Goal: Task Accomplishment & Management: Complete application form

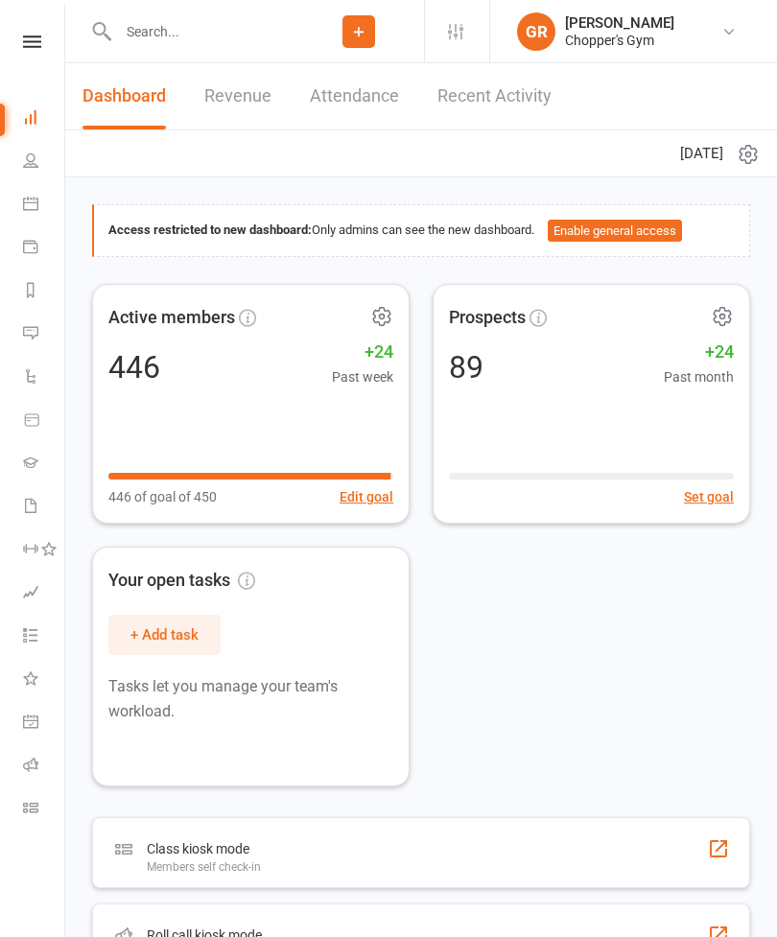
click at [356, 17] on button "Add" at bounding box center [359, 31] width 33 height 33
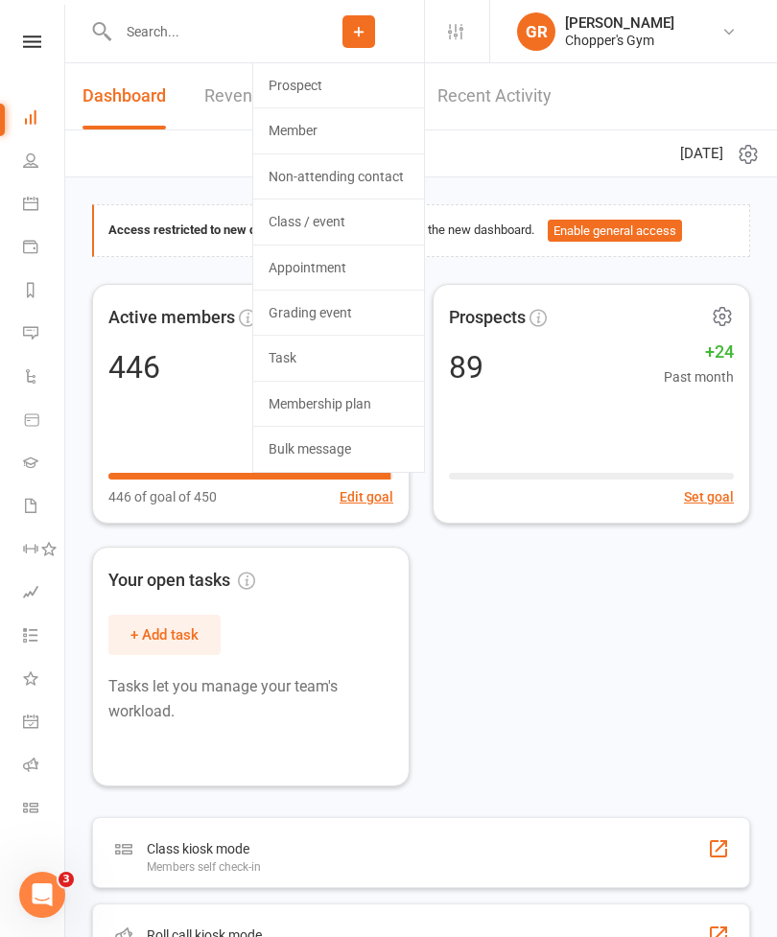
click at [320, 121] on link "Member" at bounding box center [338, 130] width 171 height 44
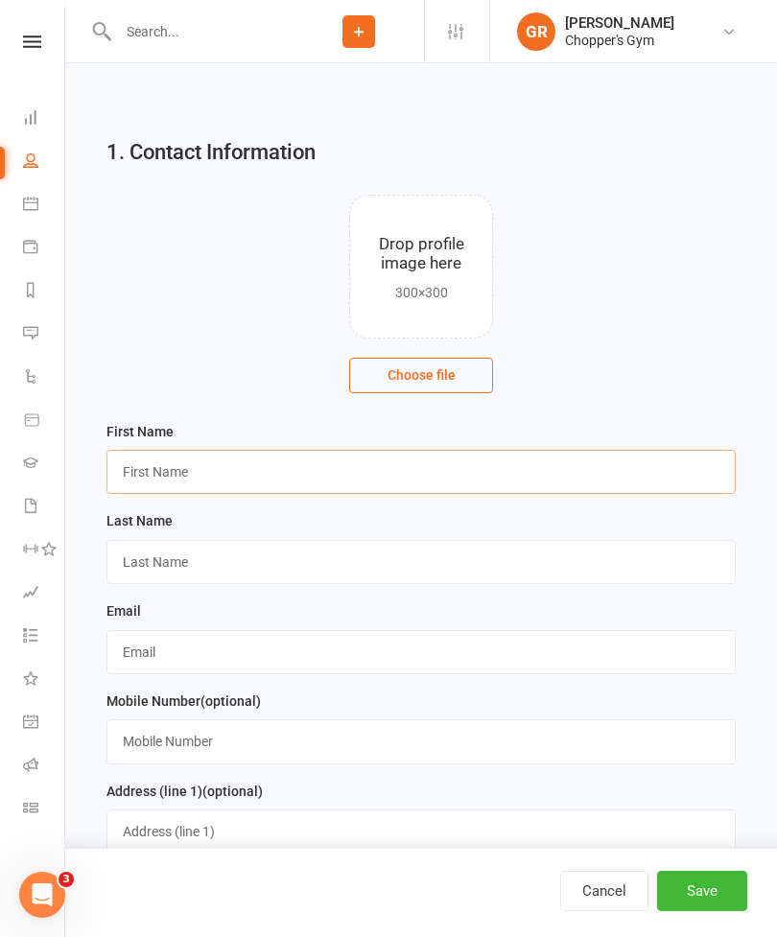
click at [551, 468] on input "text" at bounding box center [421, 472] width 629 height 44
type input "Phoenix"
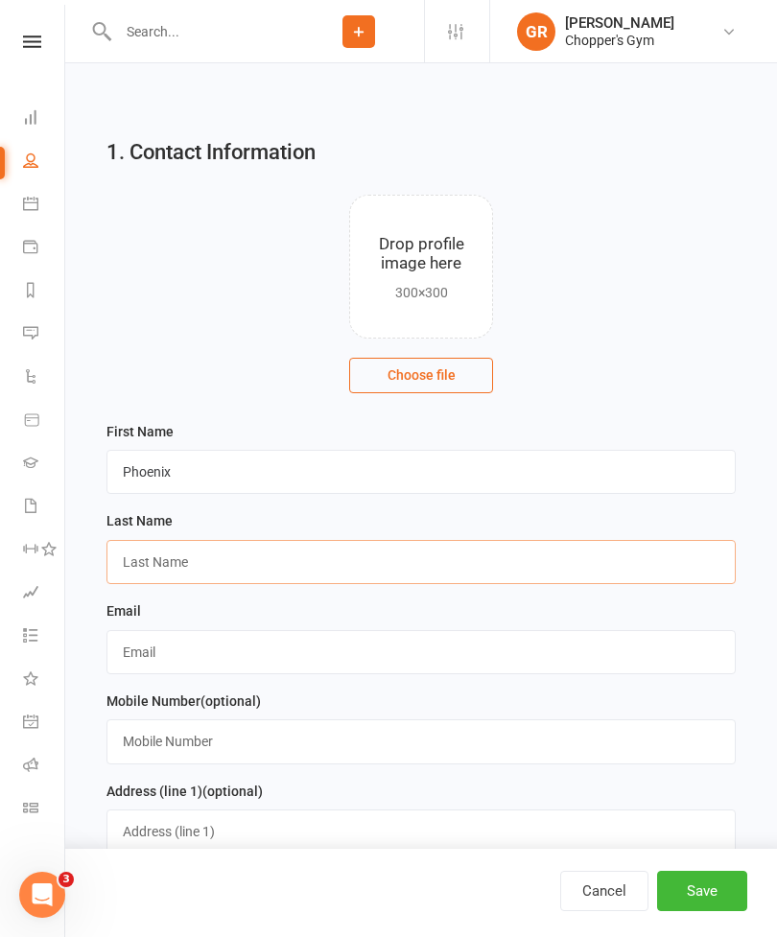
click at [480, 570] on input "text" at bounding box center [421, 562] width 629 height 44
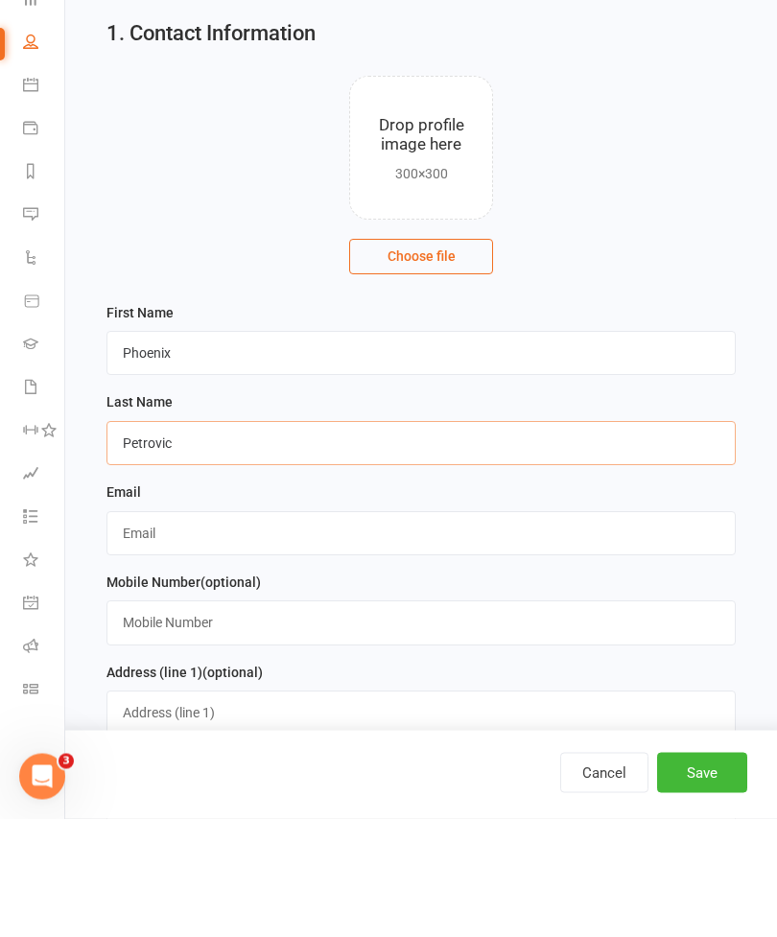
type input "Petrovic"
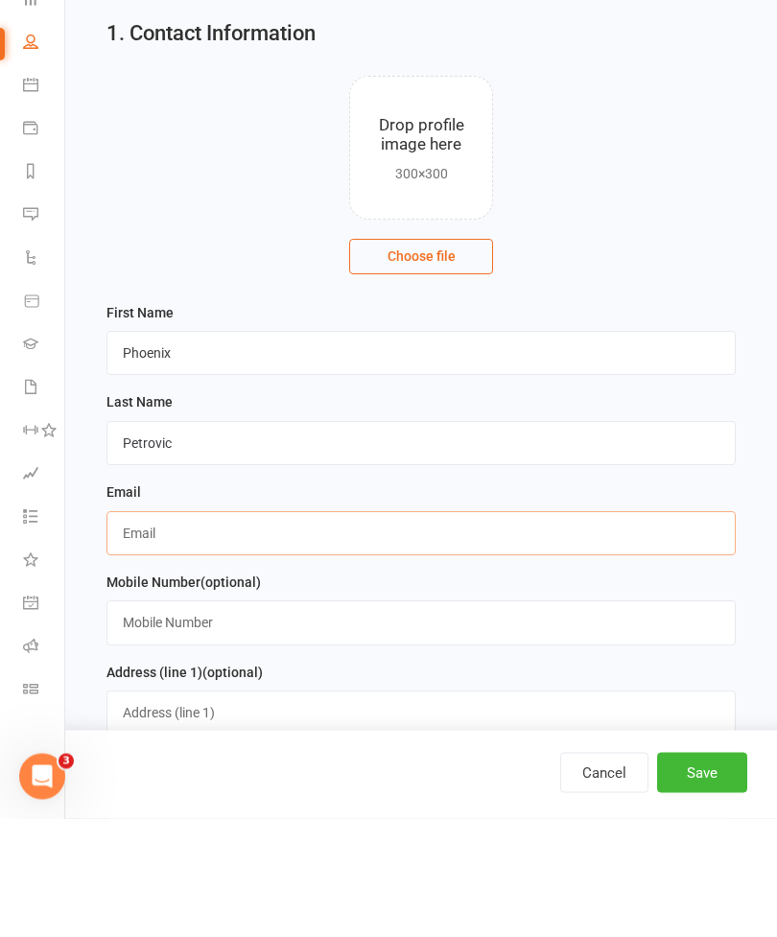
click at [533, 630] on input "text" at bounding box center [421, 652] width 629 height 44
type input "[EMAIL_ADDRESS][DOMAIN_NAME]"
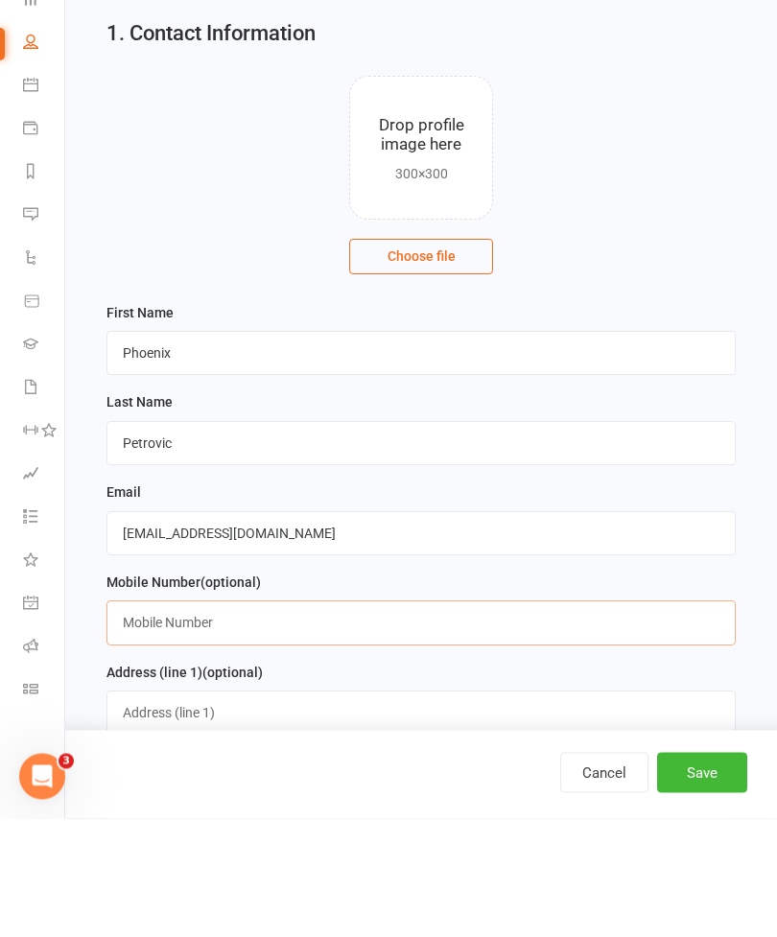
click at [585, 720] on input "text" at bounding box center [421, 742] width 629 height 44
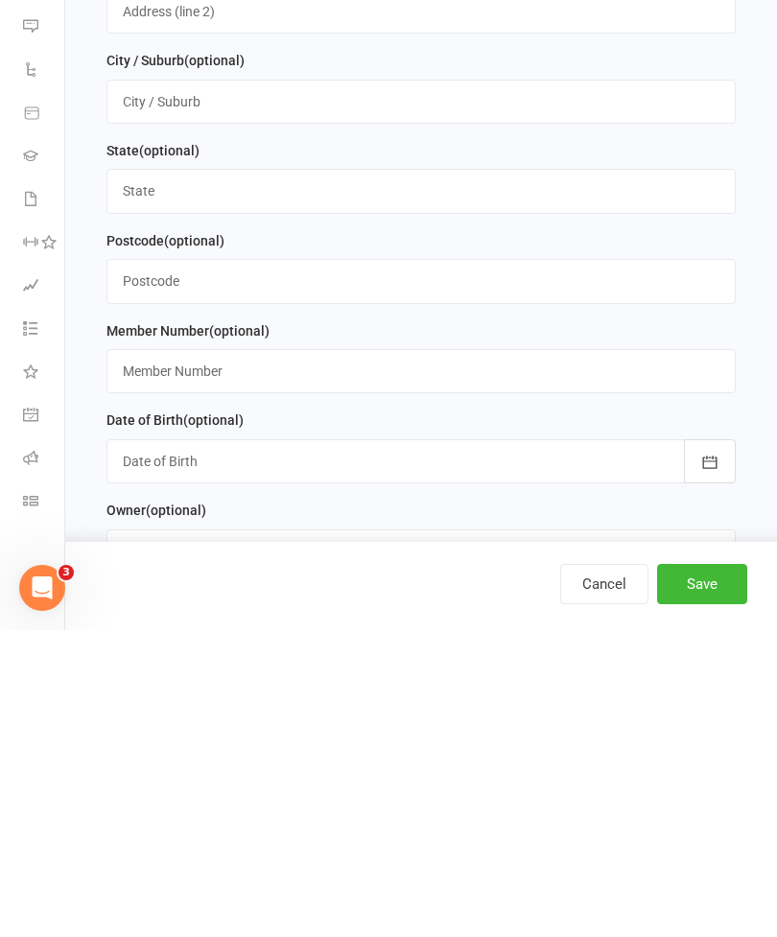
scroll to position [604, 0]
type input "0456047461"
click at [593, 746] on div at bounding box center [421, 768] width 629 height 44
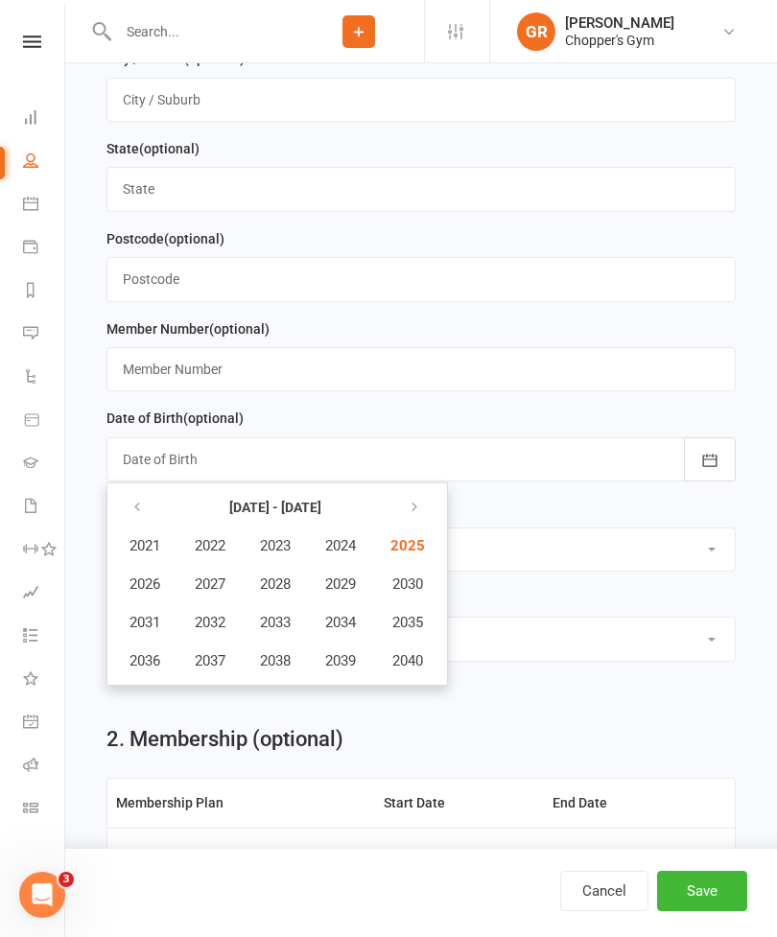
click at [583, 408] on div "Member Number (optional)" at bounding box center [421, 363] width 649 height 90
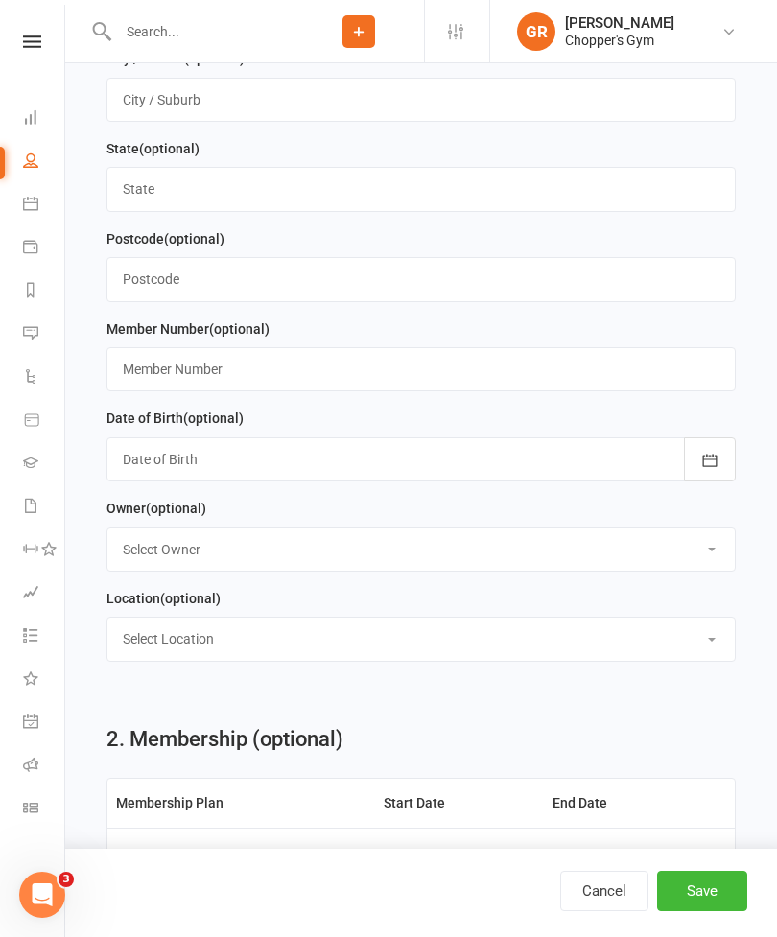
click at [610, 467] on div at bounding box center [421, 460] width 629 height 44
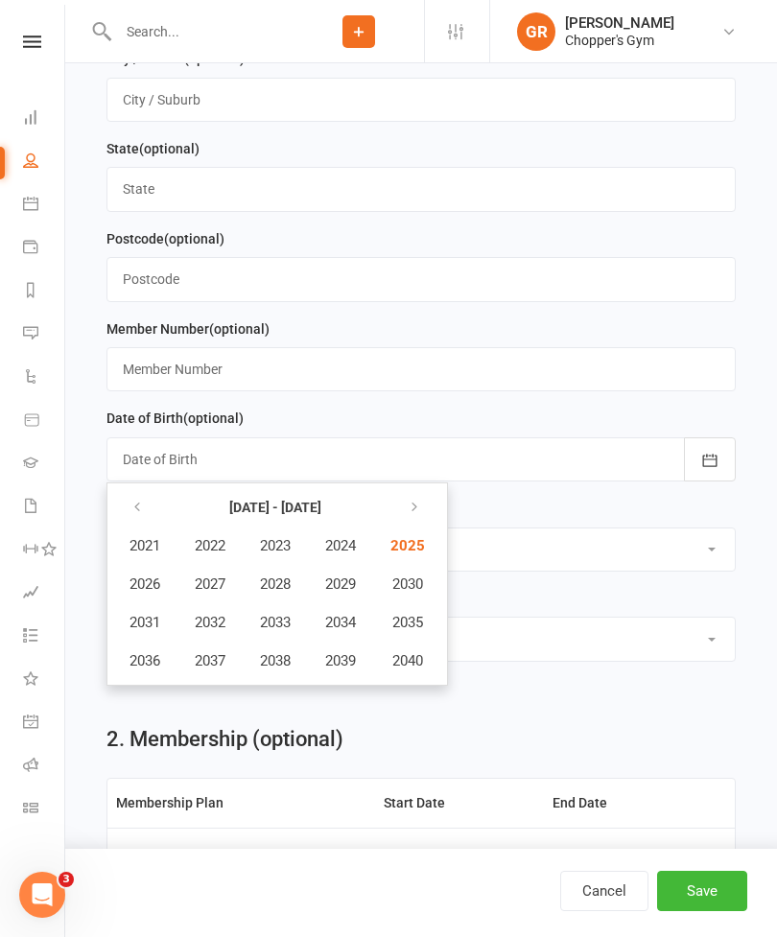
click at [573, 425] on div "Date of Birth (optional) [DATE] - [DATE] 2021 2022 2023 2024 2025 2026 2027 202…" at bounding box center [421, 444] width 629 height 75
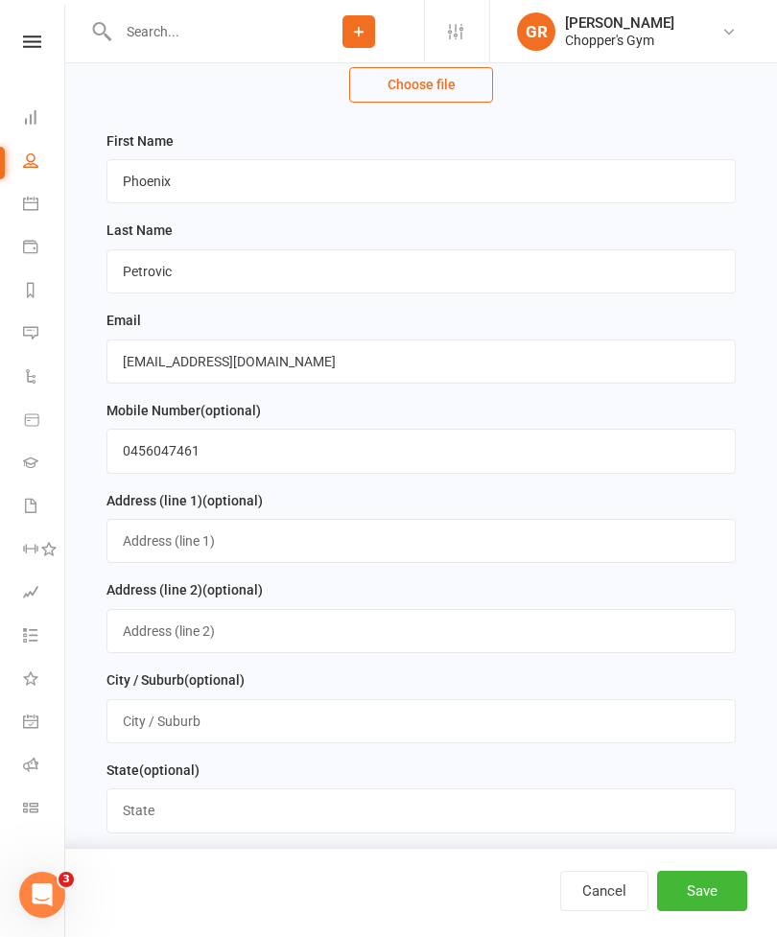
scroll to position [295, 0]
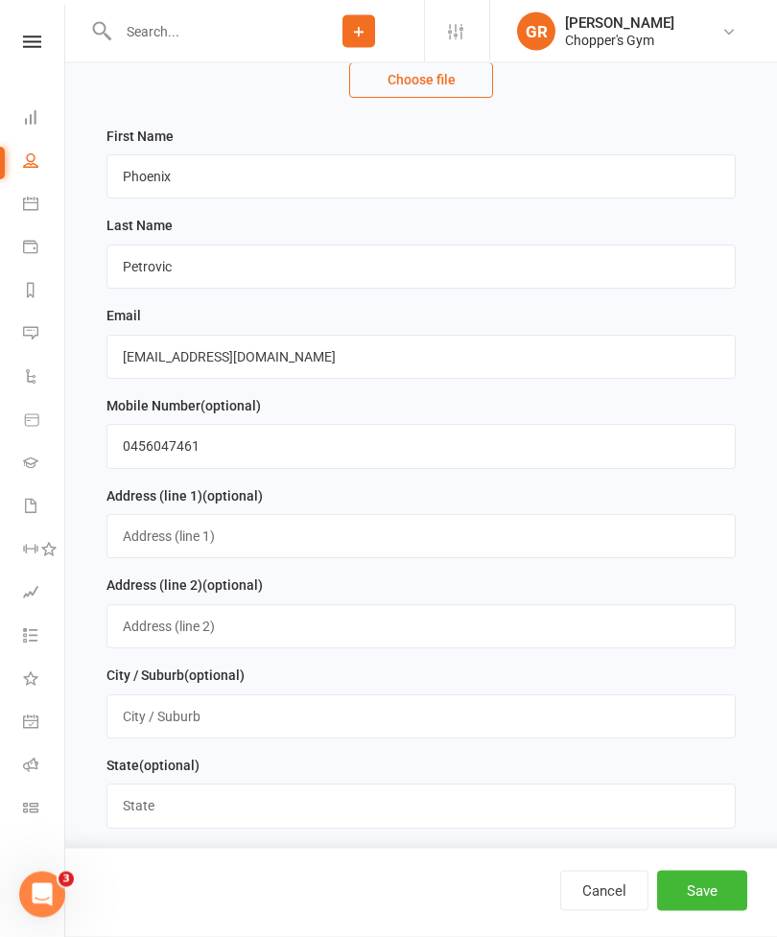
click at [711, 912] on button "Save" at bounding box center [702, 891] width 90 height 40
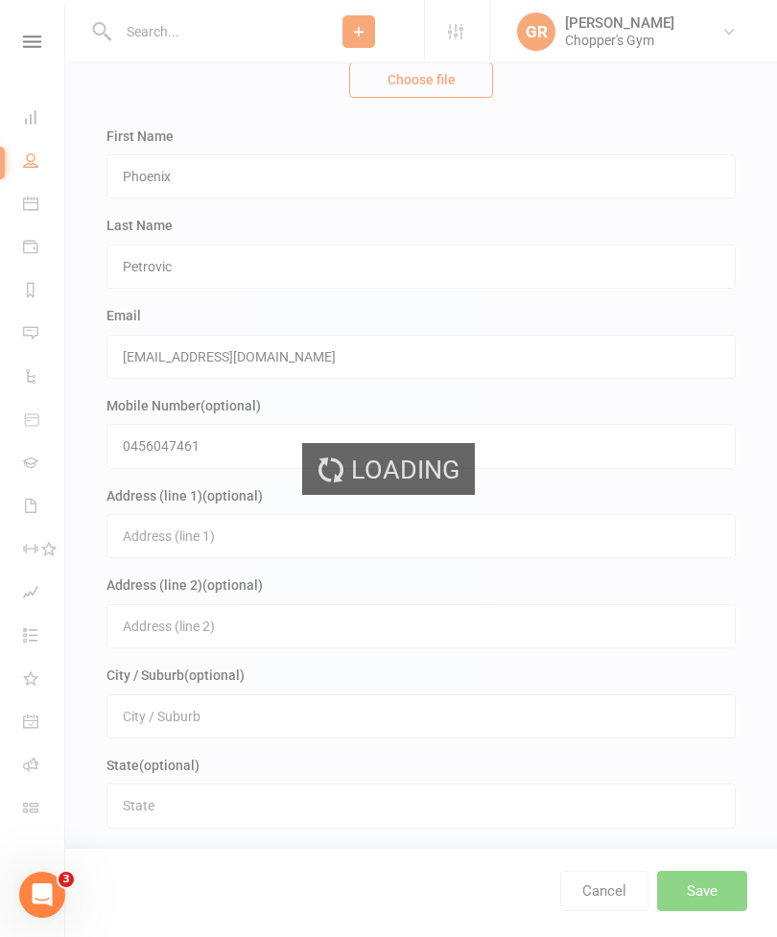
scroll to position [0, 0]
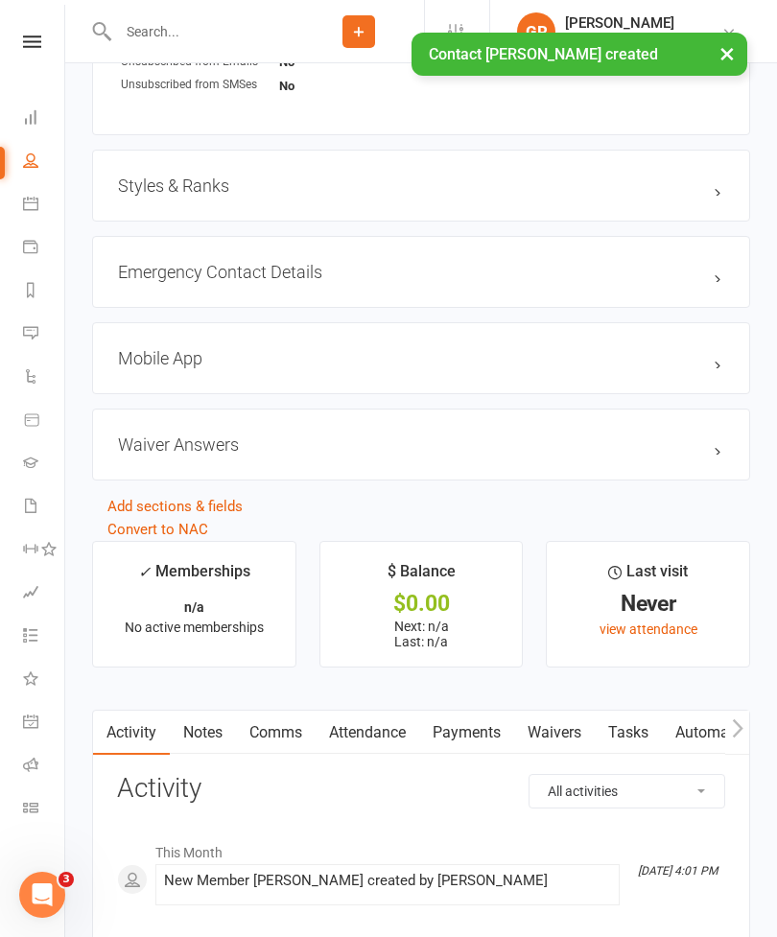
click at [565, 747] on link "Waivers" at bounding box center [554, 733] width 81 height 44
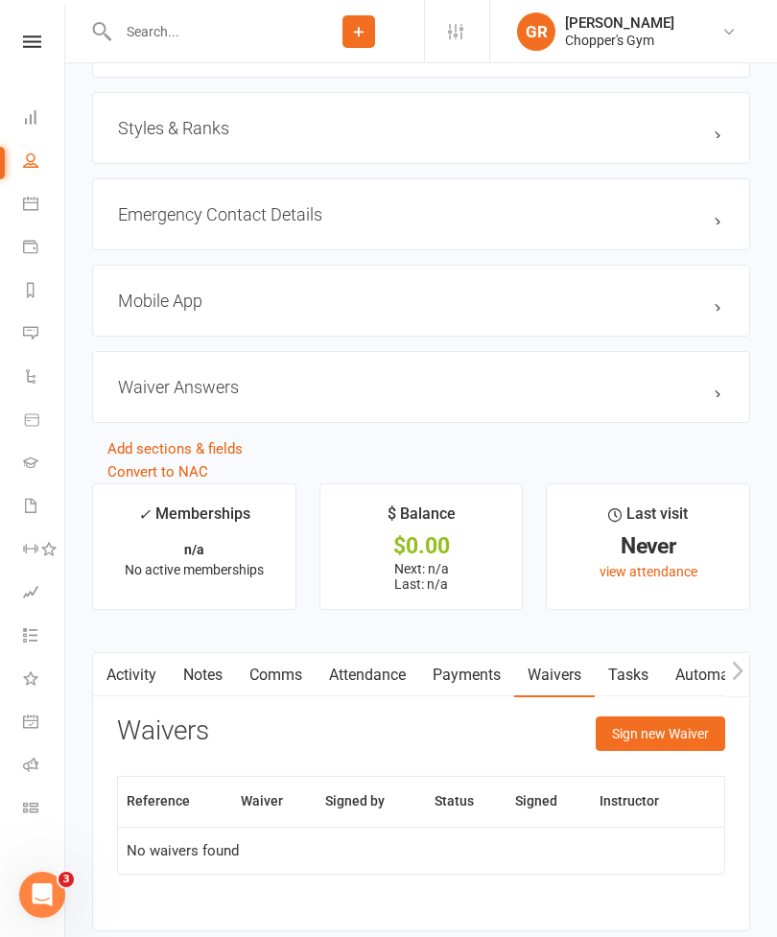
click at [670, 742] on button "Sign new Waiver" at bounding box center [661, 734] width 130 height 35
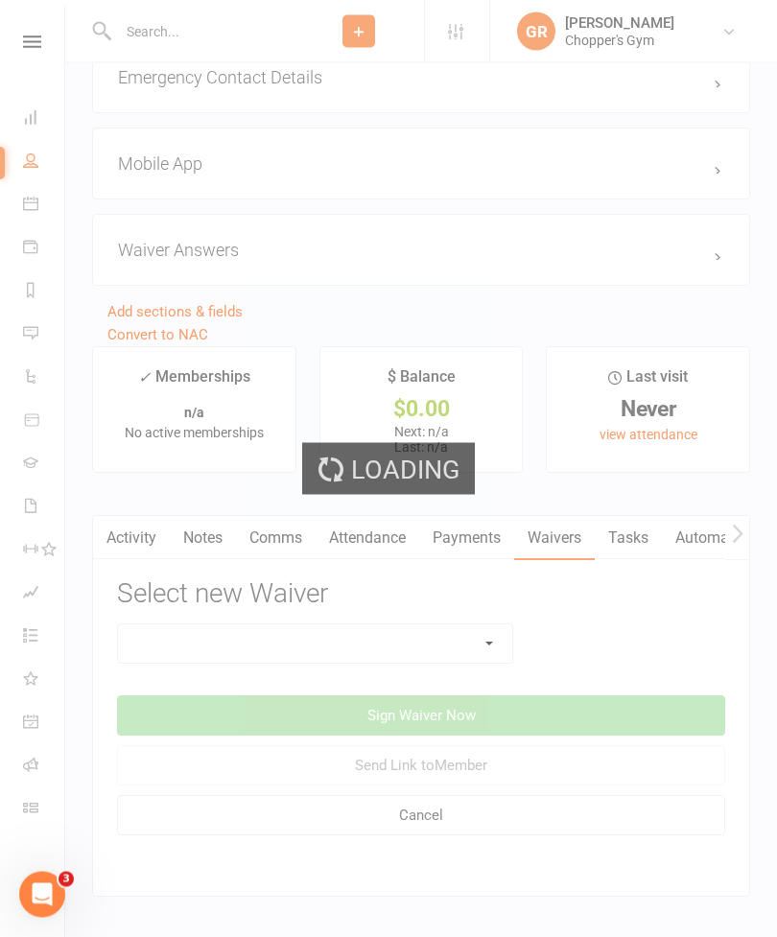
scroll to position [1541, 0]
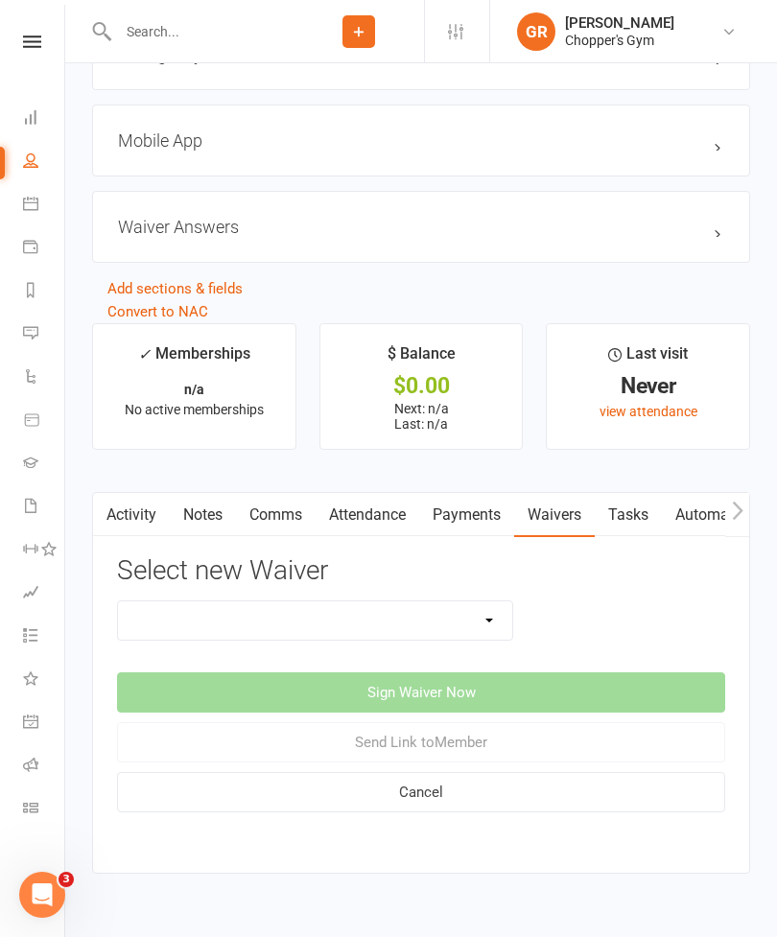
click at [505, 628] on select "12mth Up Front Membership Agreement Chopper's Gym Liability Waiver Chopper's Gy…" at bounding box center [315, 621] width 394 height 38
select select "13474"
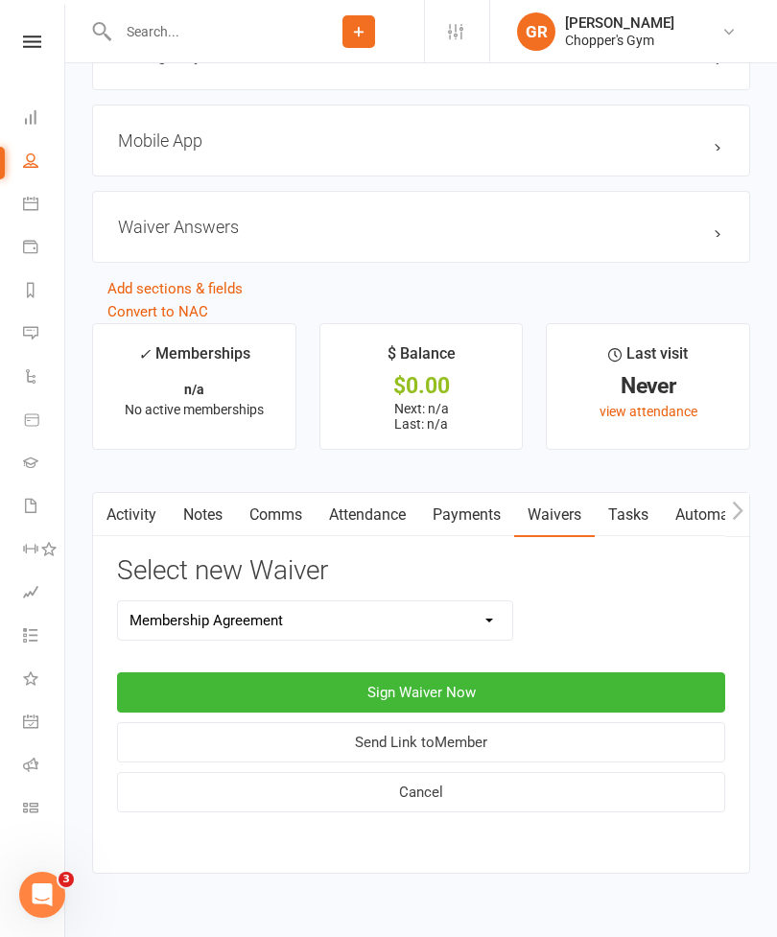
click at [541, 692] on button "Sign Waiver Now" at bounding box center [421, 693] width 608 height 40
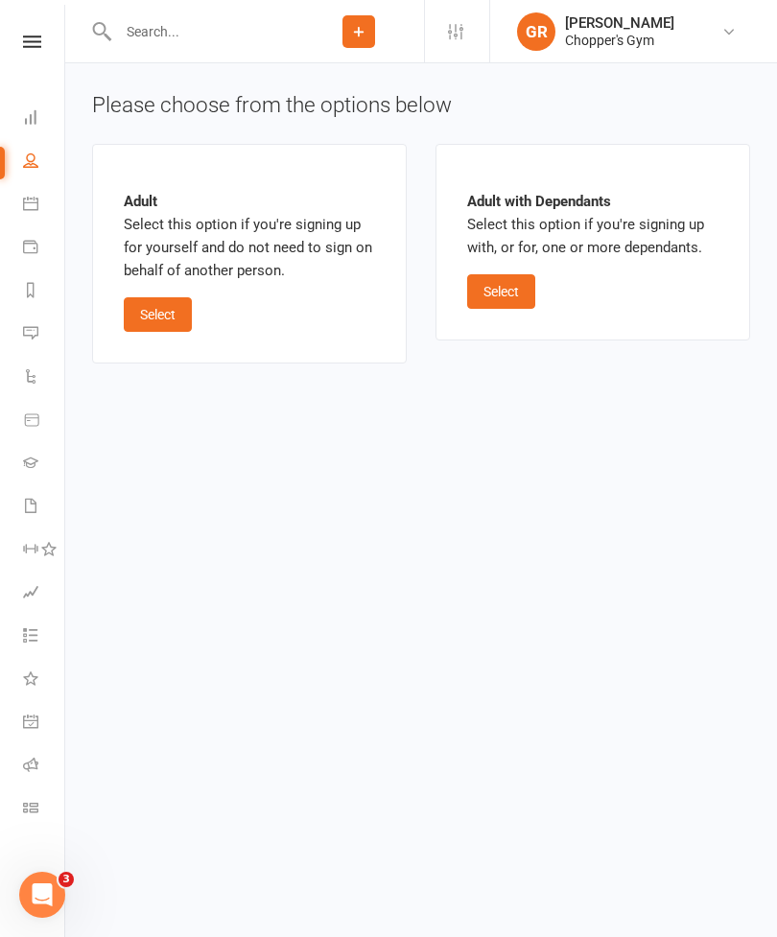
click at [162, 311] on button "Select" at bounding box center [158, 314] width 68 height 35
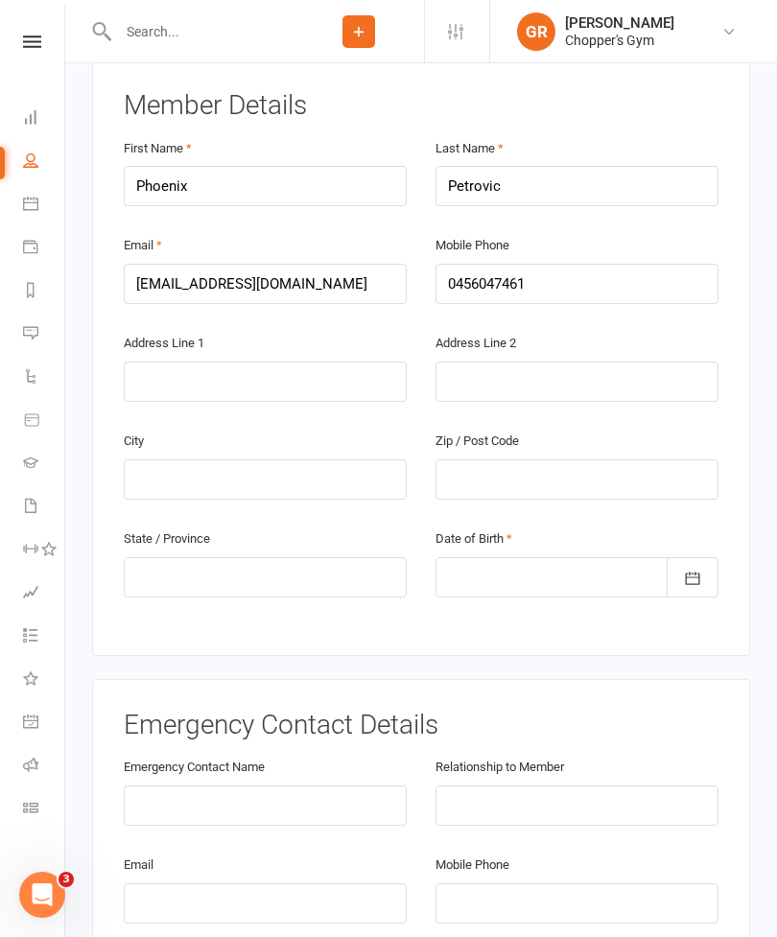
scroll to position [369, 0]
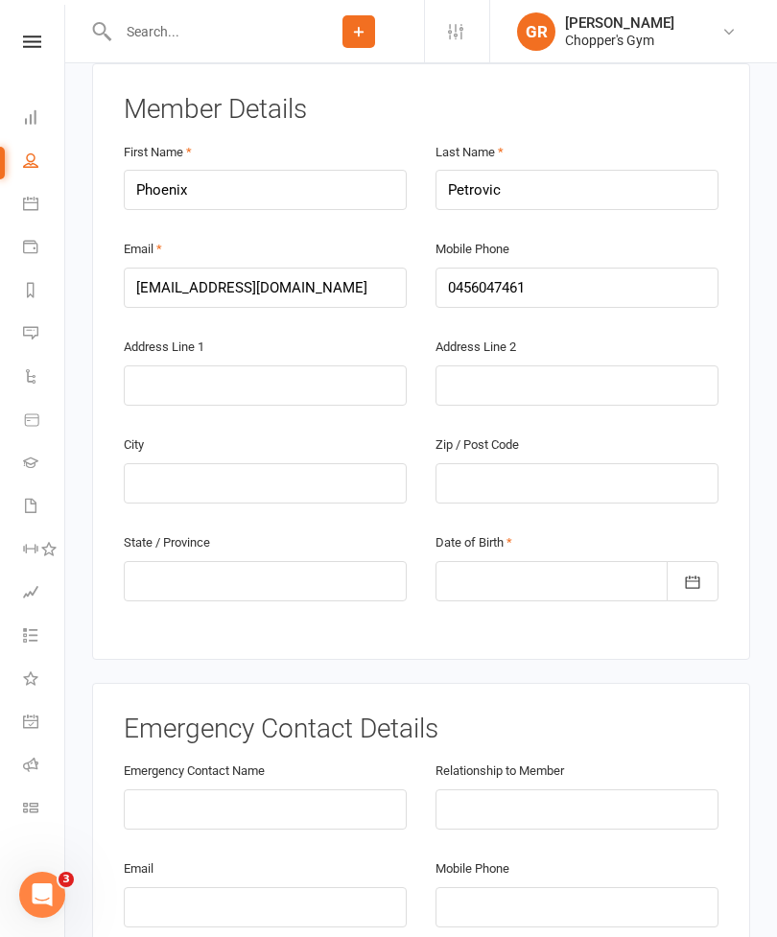
click at [613, 561] on div at bounding box center [577, 581] width 283 height 40
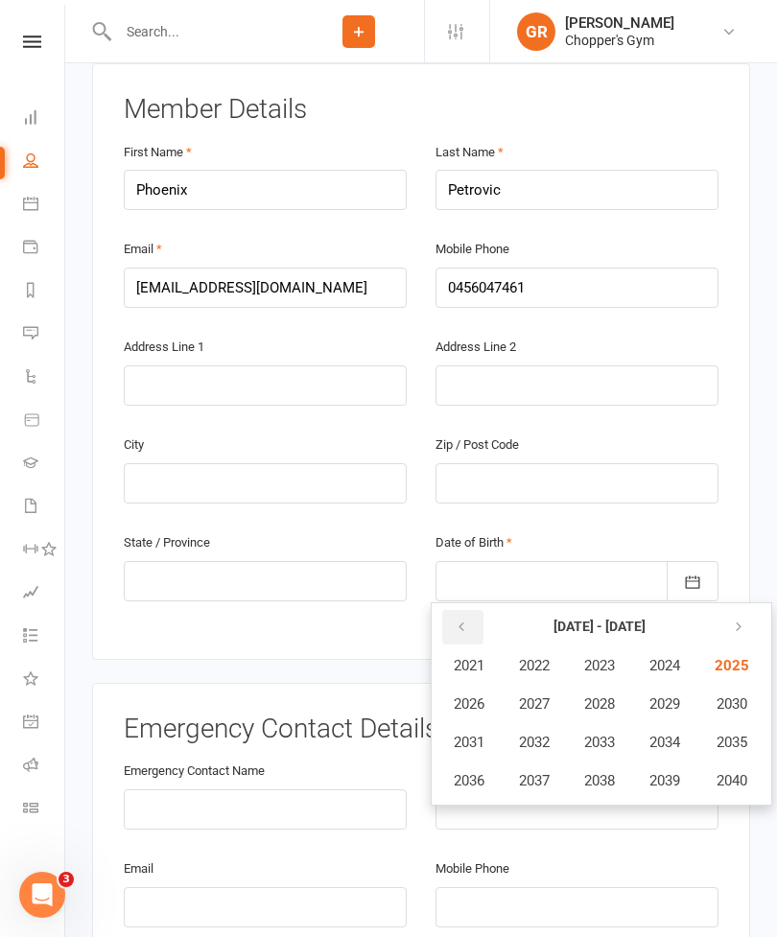
click at [465, 610] on button "button" at bounding box center [462, 627] width 41 height 35
click at [476, 610] on button "button" at bounding box center [462, 627] width 41 height 35
click at [762, 724] on button "1995" at bounding box center [730, 742] width 63 height 36
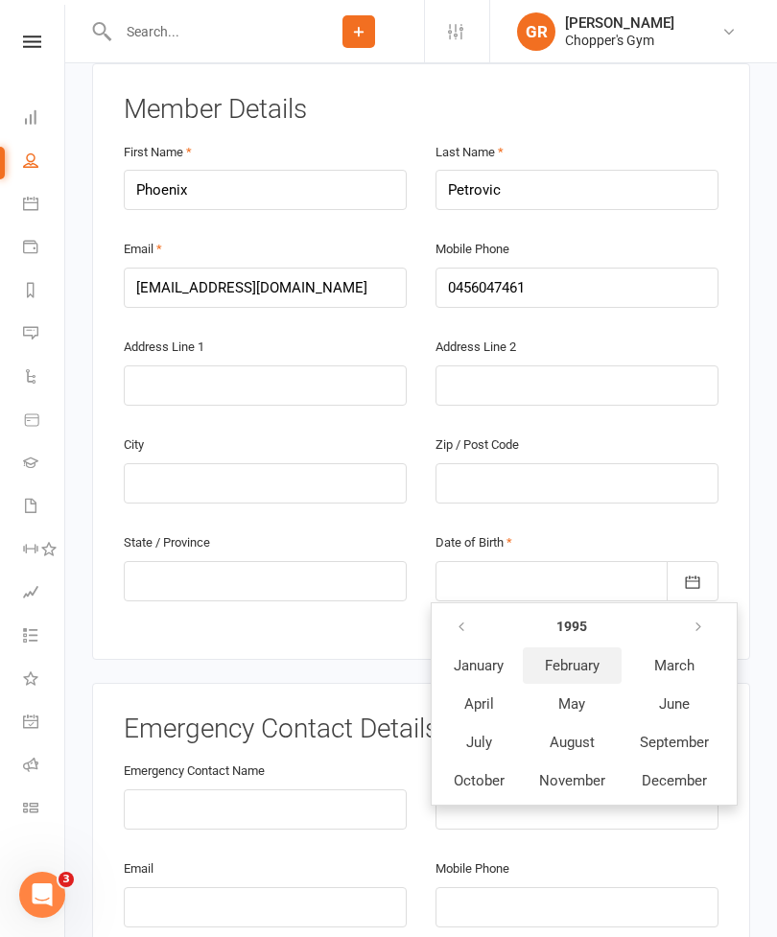
click at [599, 648] on button "February" at bounding box center [572, 666] width 99 height 36
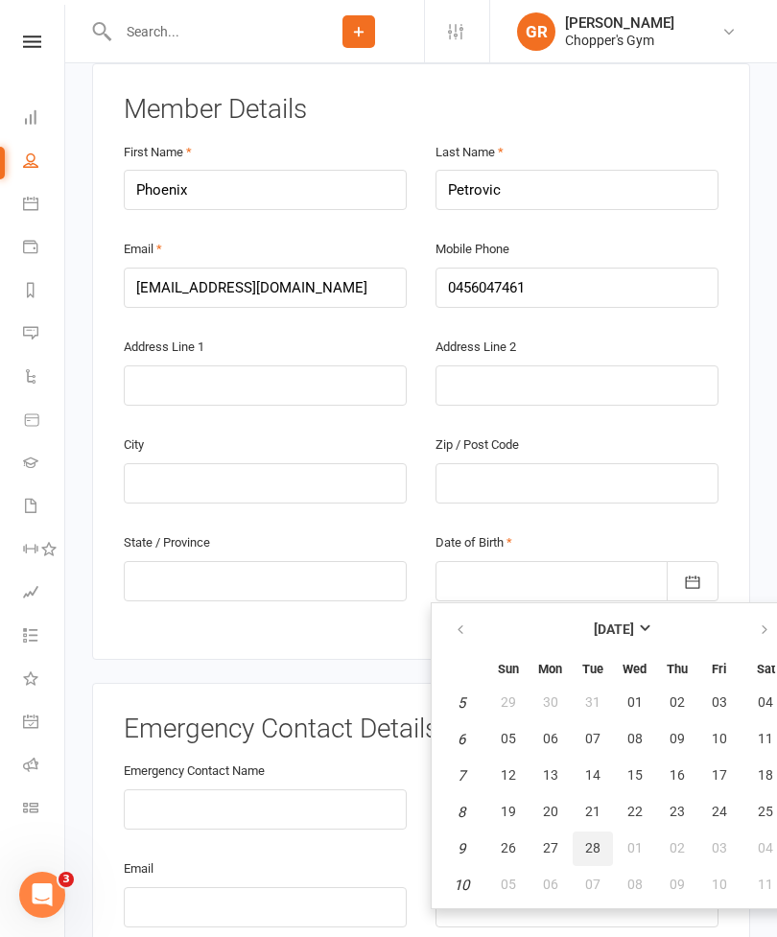
click at [597, 841] on span "28" at bounding box center [592, 848] width 15 height 15
type input "[DATE]"
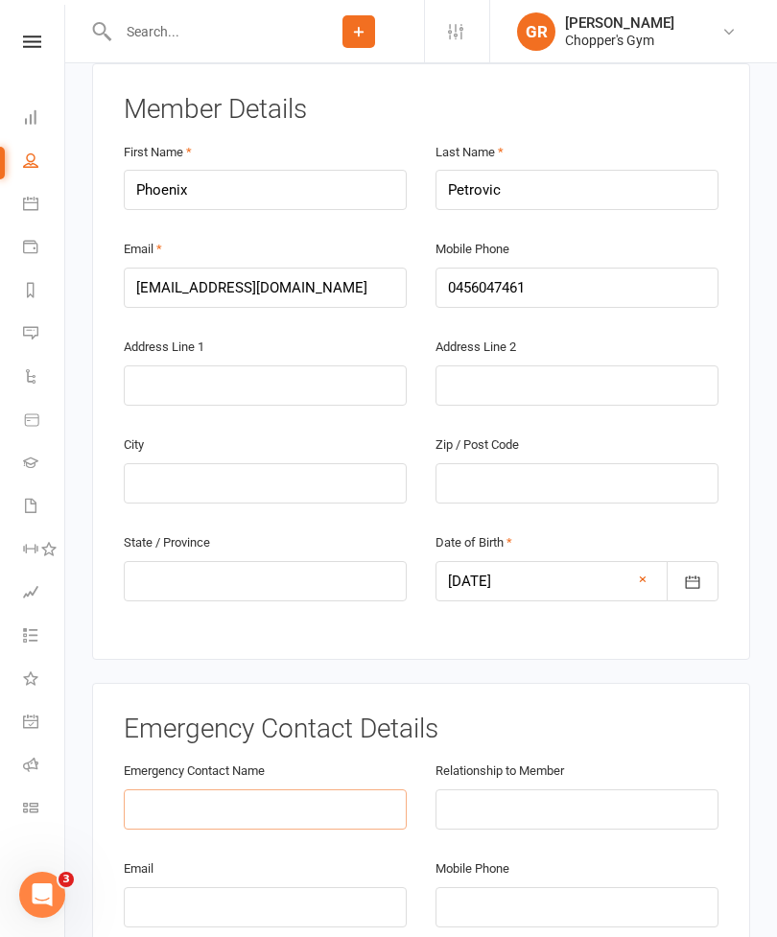
click at [360, 790] on input "text" at bounding box center [265, 810] width 283 height 40
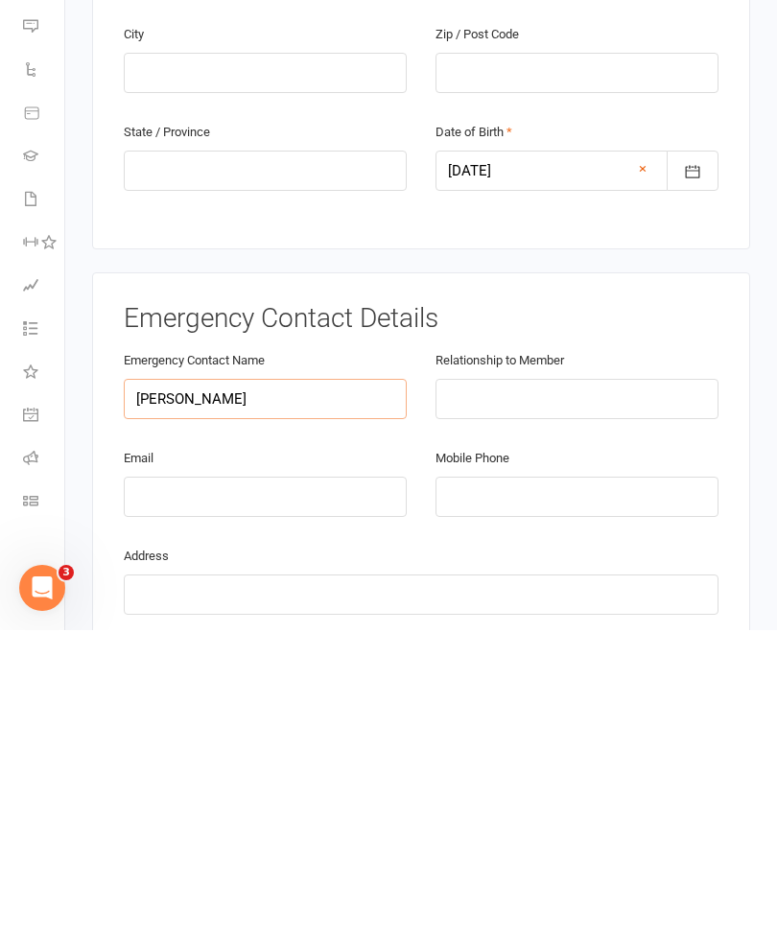
type input "[PERSON_NAME]"
click at [601, 686] on input "text" at bounding box center [577, 706] width 283 height 40
type input "Partner"
click at [346, 784] on input "email" at bounding box center [265, 804] width 283 height 40
type input "0"
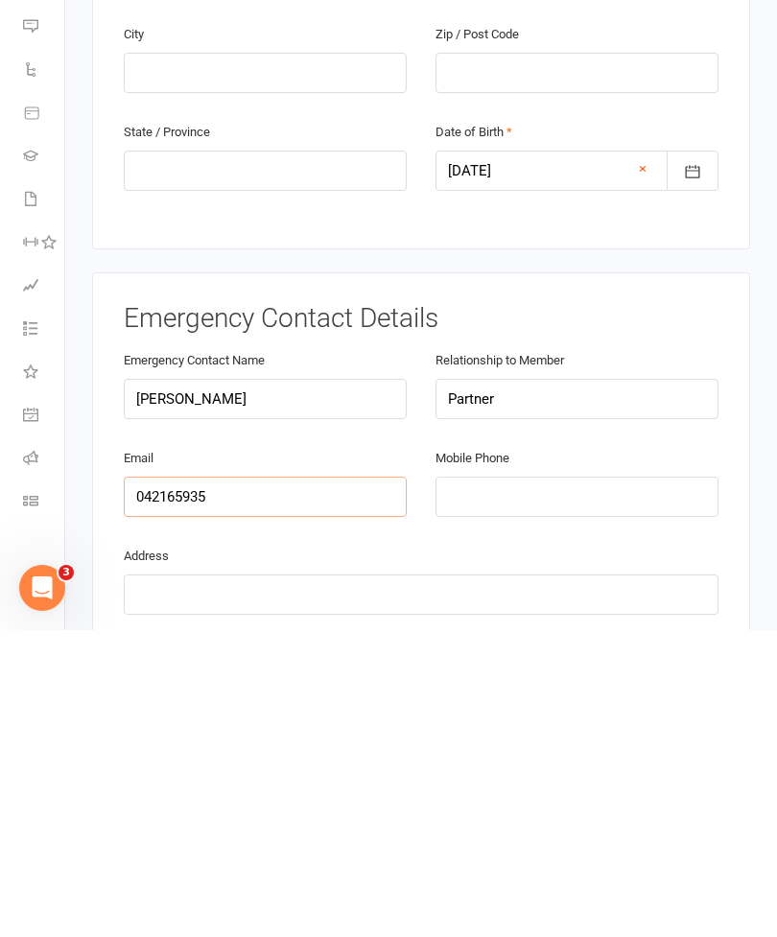
type input "0421659359"
click at [184, 784] on input "0421659359" at bounding box center [265, 804] width 283 height 40
click at [191, 784] on input "0421659359" at bounding box center [265, 804] width 283 height 40
click at [536, 784] on input "tel" at bounding box center [577, 804] width 283 height 40
click at [521, 784] on input "tel" at bounding box center [577, 804] width 283 height 40
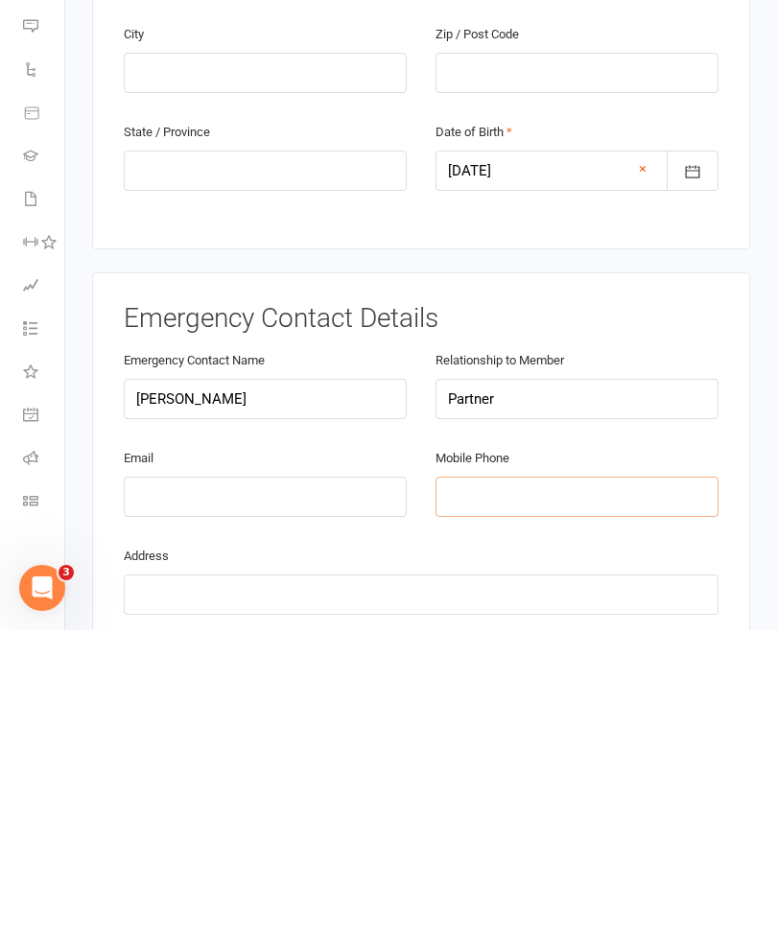
paste input "0421659359"
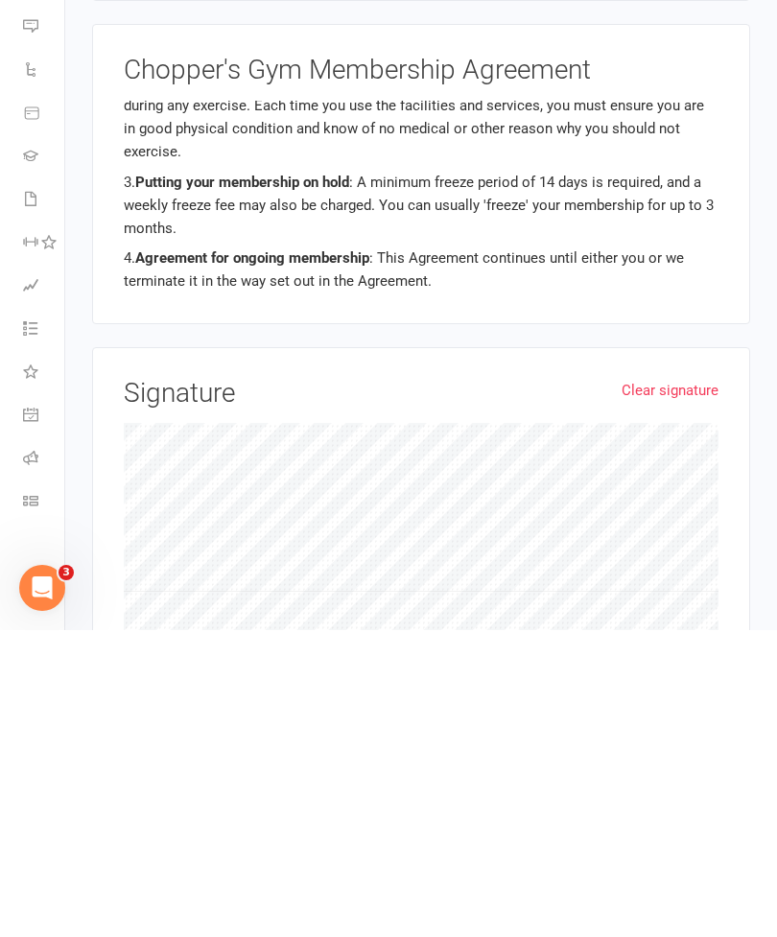
scroll to position [1148, 0]
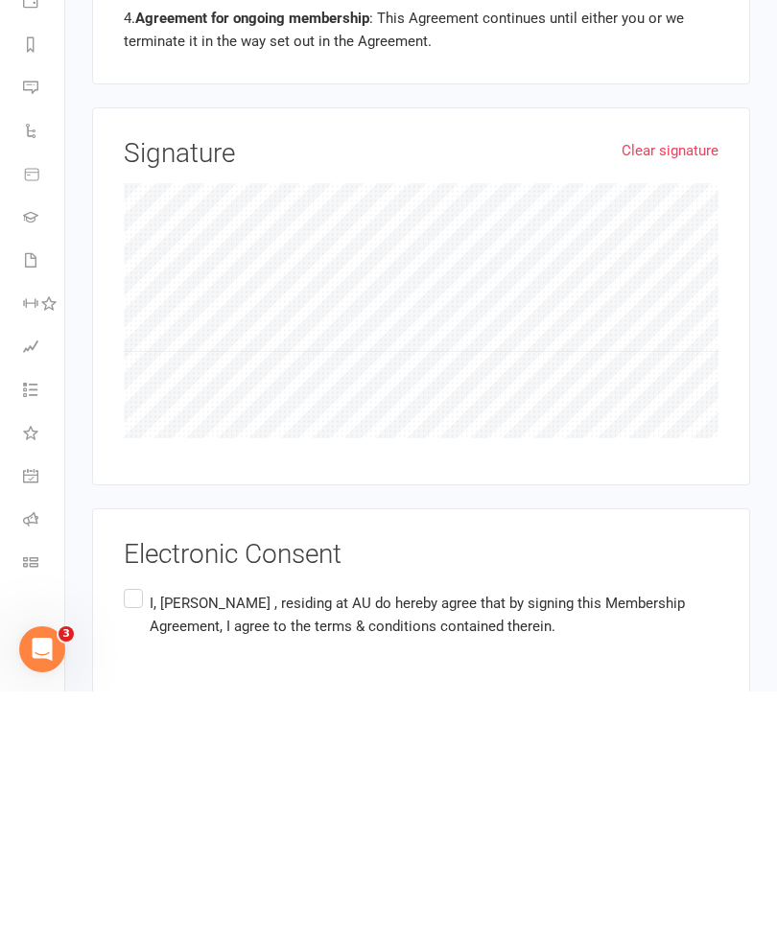
type input "0421659359"
click at [128, 831] on label "I, [PERSON_NAME] , residing at AU do hereby agree that by signing this Membersh…" at bounding box center [421, 861] width 595 height 60
click at [128, 831] on input "I, [PERSON_NAME] , residing at AU do hereby agree that by signing this Membersh…" at bounding box center [130, 831] width 12 height 0
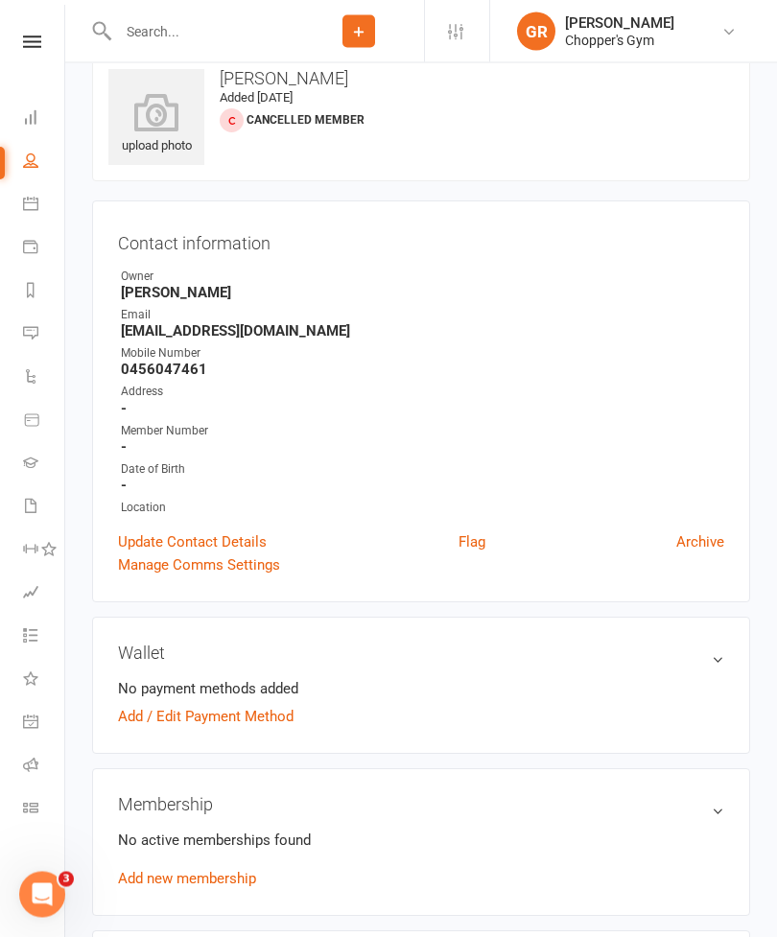
scroll to position [40, 0]
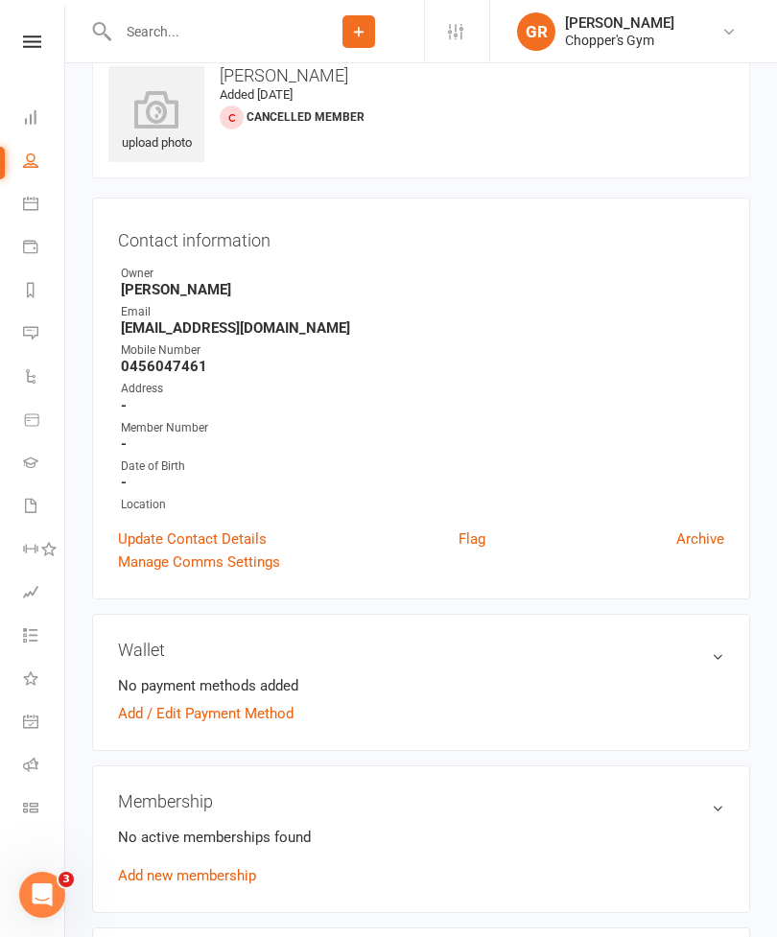
click at [143, 709] on link "Add / Edit Payment Method" at bounding box center [206, 713] width 176 height 23
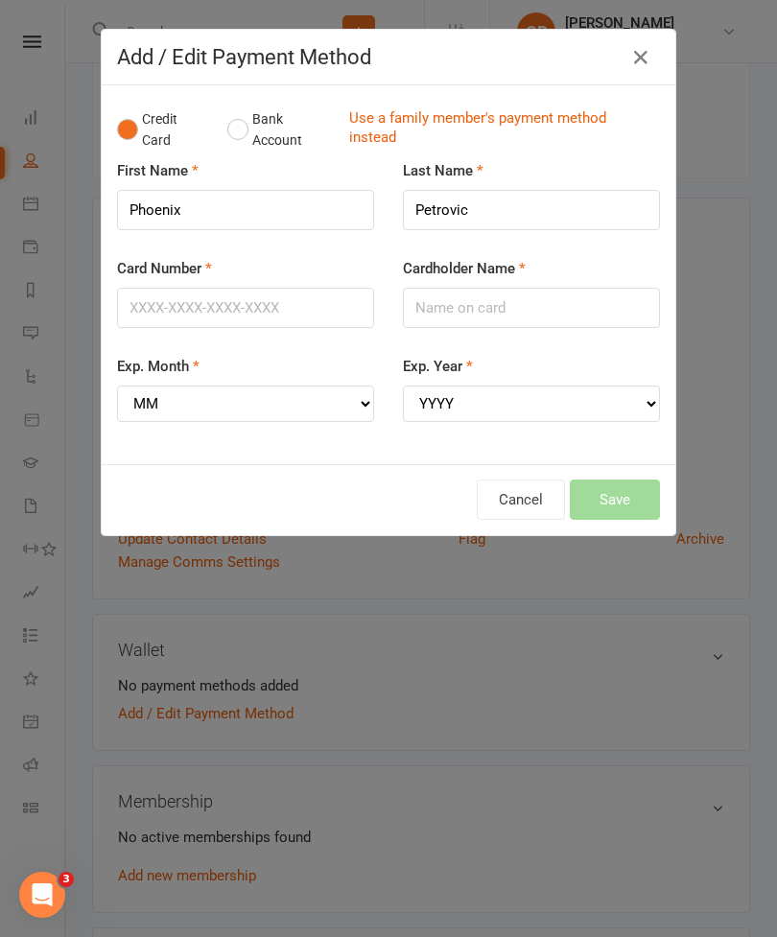
click at [241, 116] on button "Bank Account" at bounding box center [280, 130] width 107 height 59
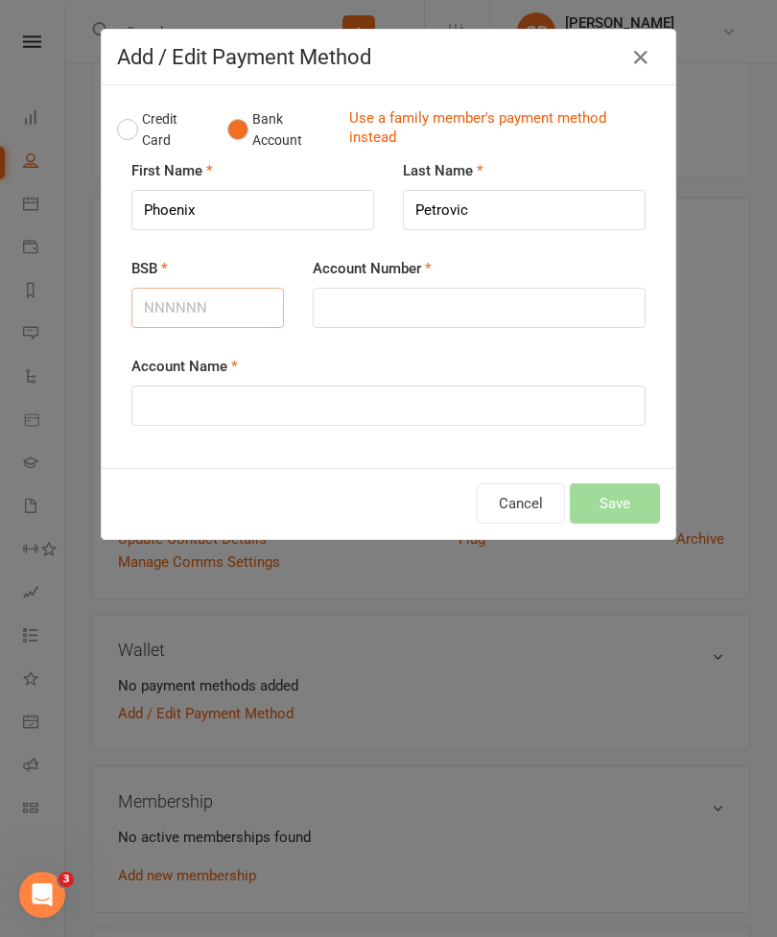
click at [225, 316] on input "BSB" at bounding box center [207, 308] width 153 height 40
type input "923100"
click at [442, 304] on input "Account Number" at bounding box center [479, 308] width 333 height 40
type input "806985888"
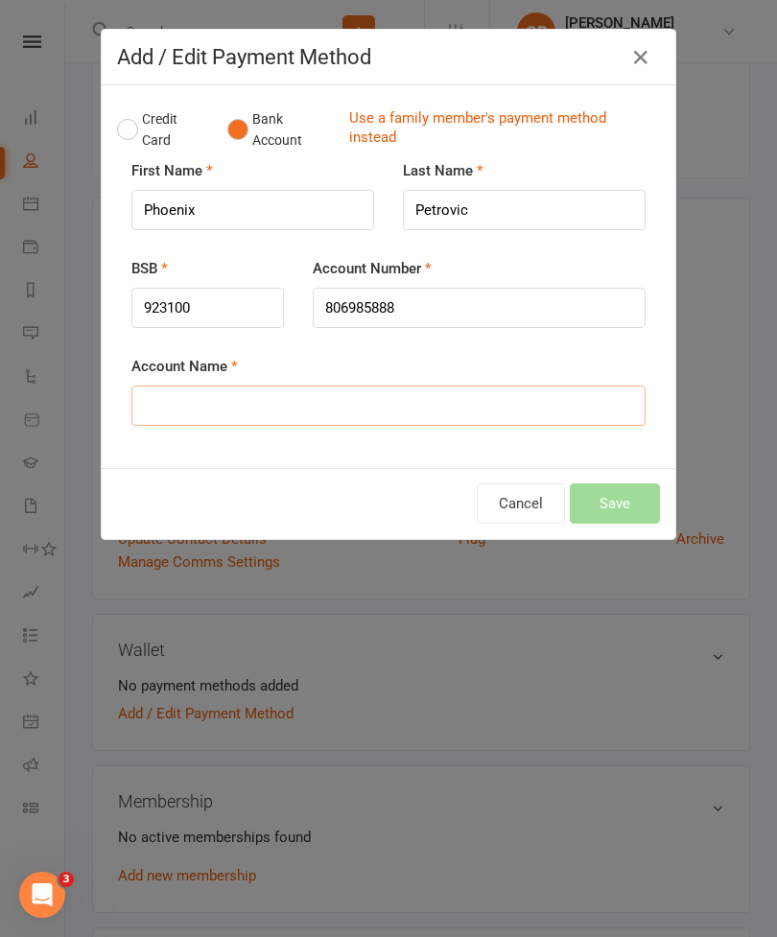
click at [474, 421] on input "Account Name" at bounding box center [388, 406] width 514 height 40
type input "[PERSON_NAME]"
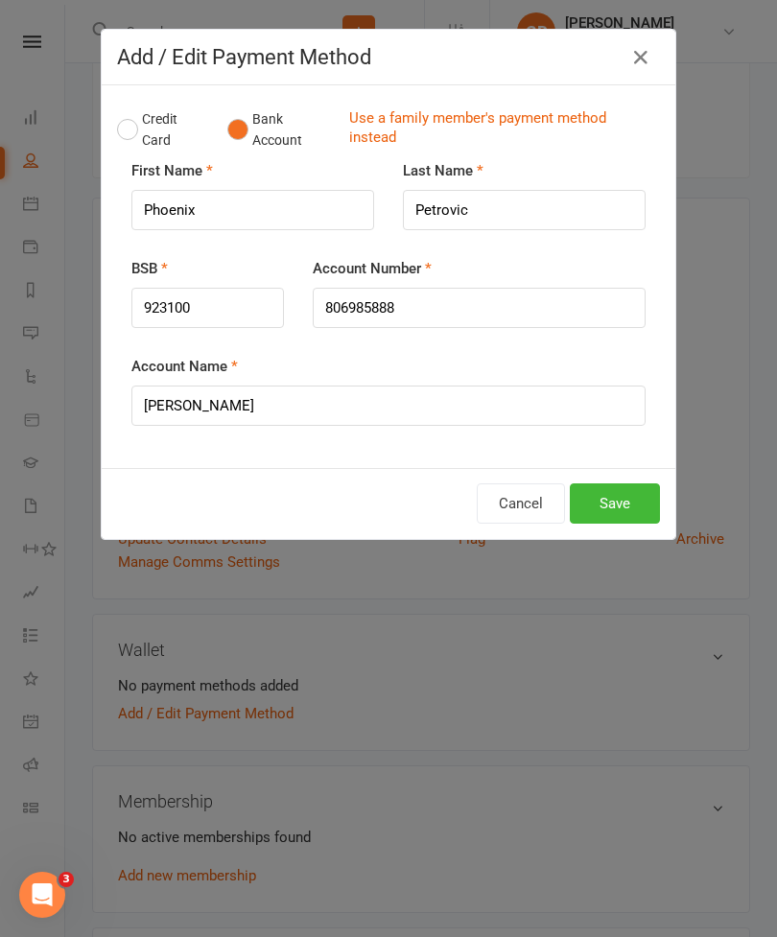
click at [634, 507] on button "Save" at bounding box center [615, 504] width 90 height 40
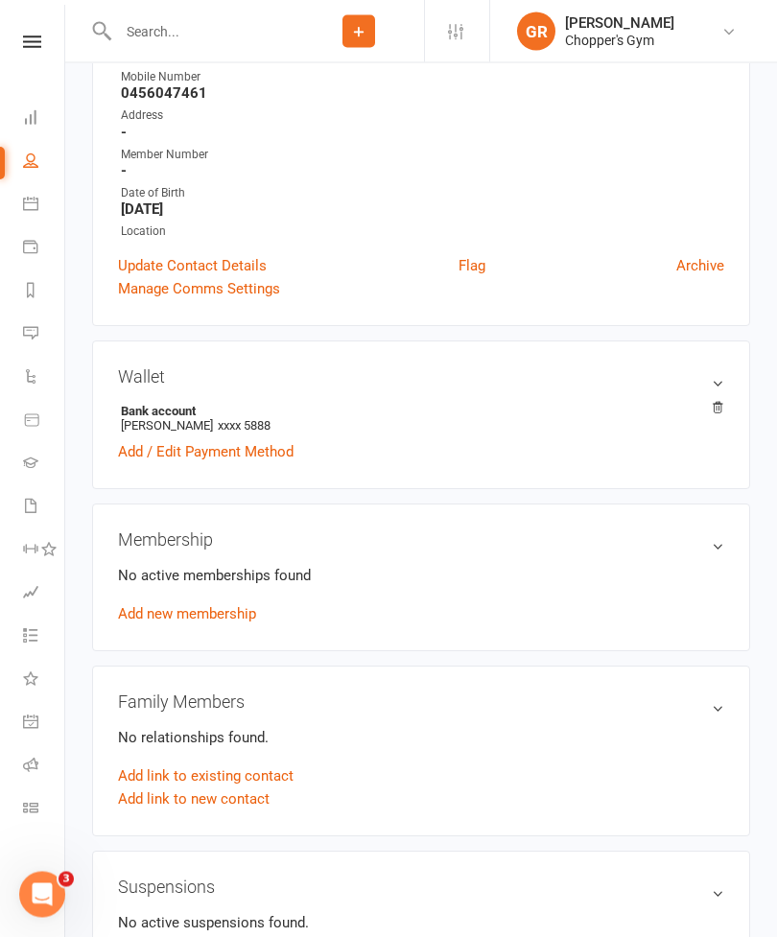
click at [230, 612] on link "Add new membership" at bounding box center [187, 614] width 138 height 17
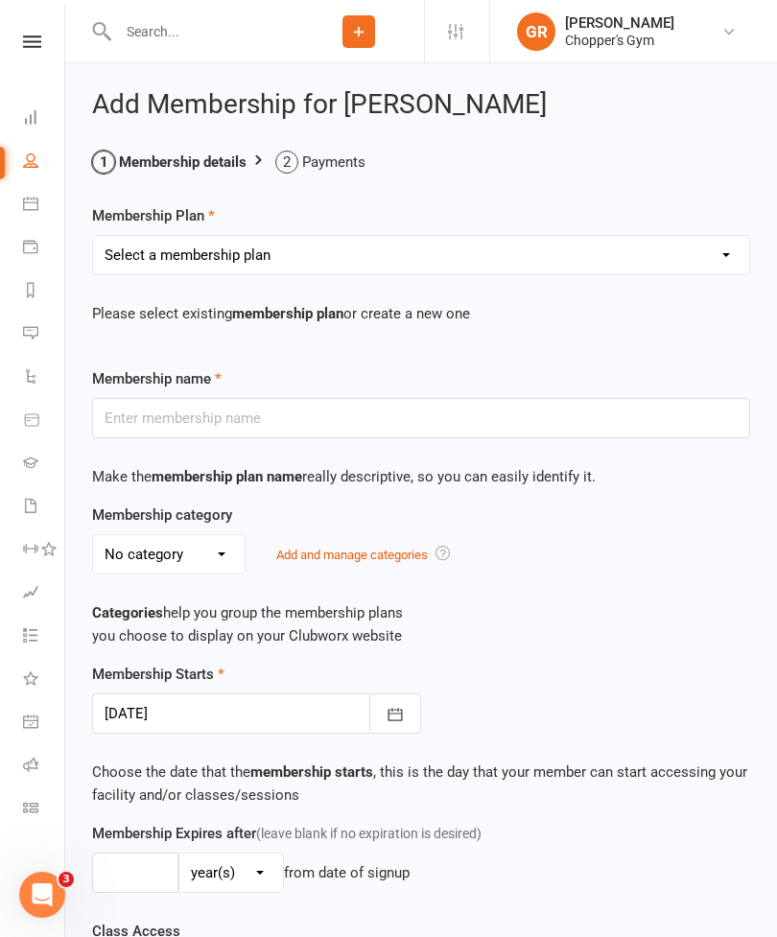
click at [732, 253] on select "Select a membership plan Create new Membership Plan Staff Membership Ongoing Un…" at bounding box center [421, 255] width 656 height 38
select select "5"
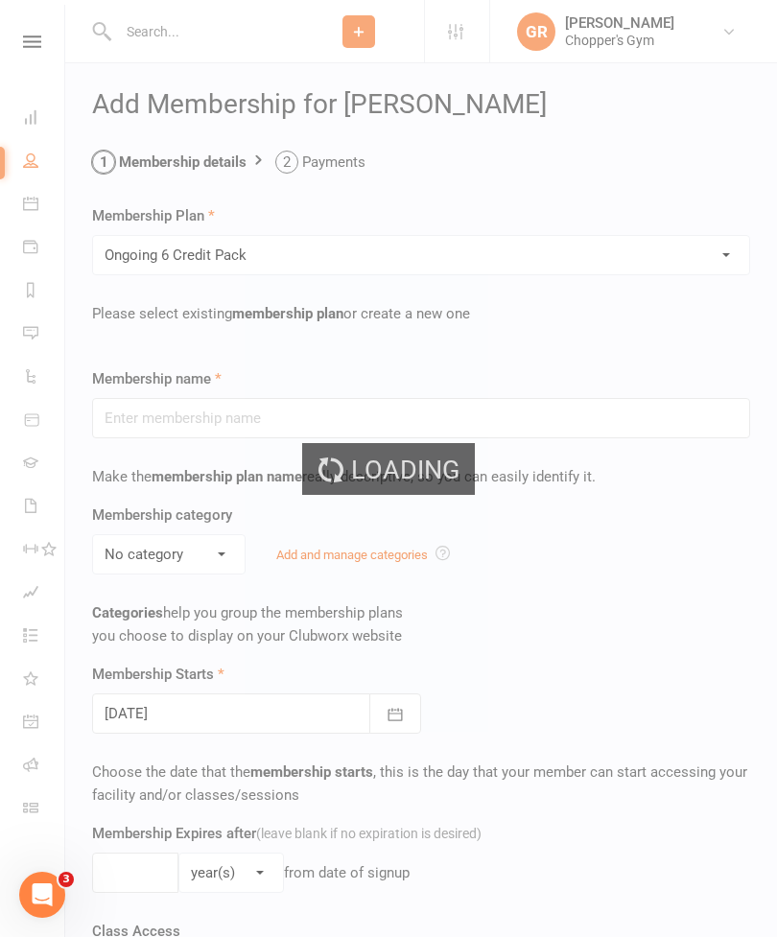
type input "Ongoing 6 Credit Pack"
type input "0"
type input "6"
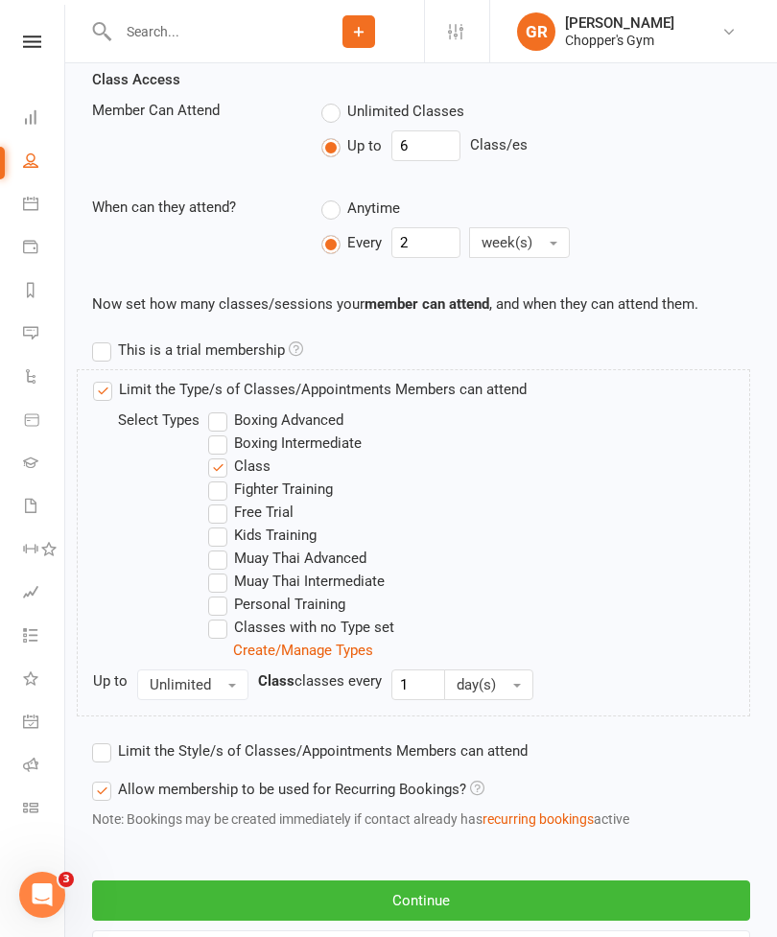
scroll to position [899, 0]
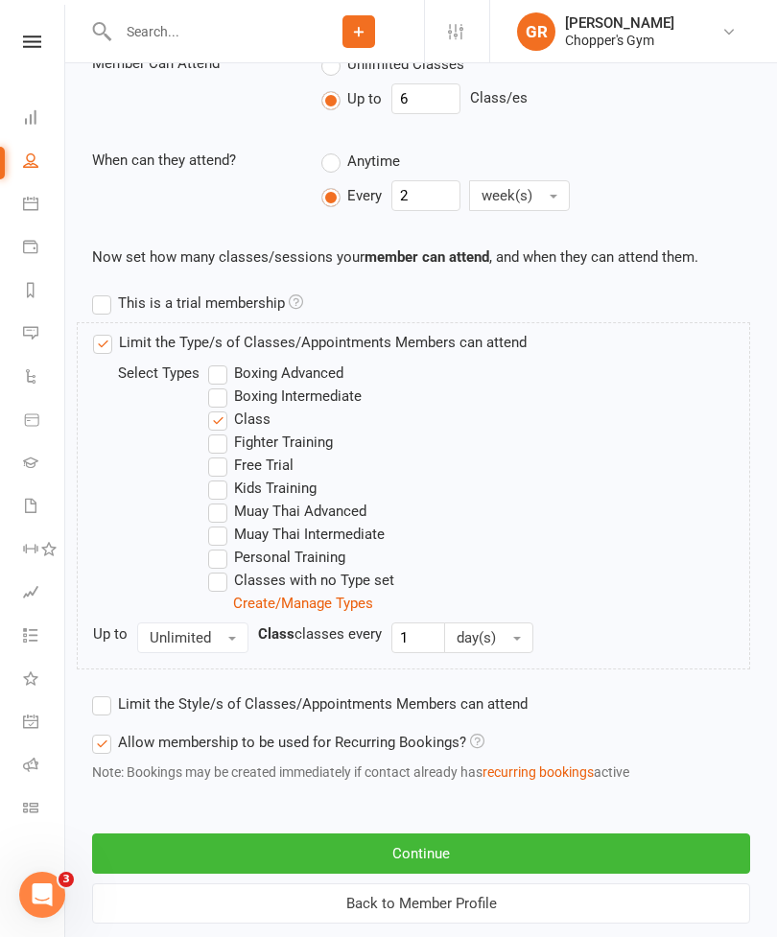
click at [523, 839] on button "Continue" at bounding box center [421, 854] width 658 height 40
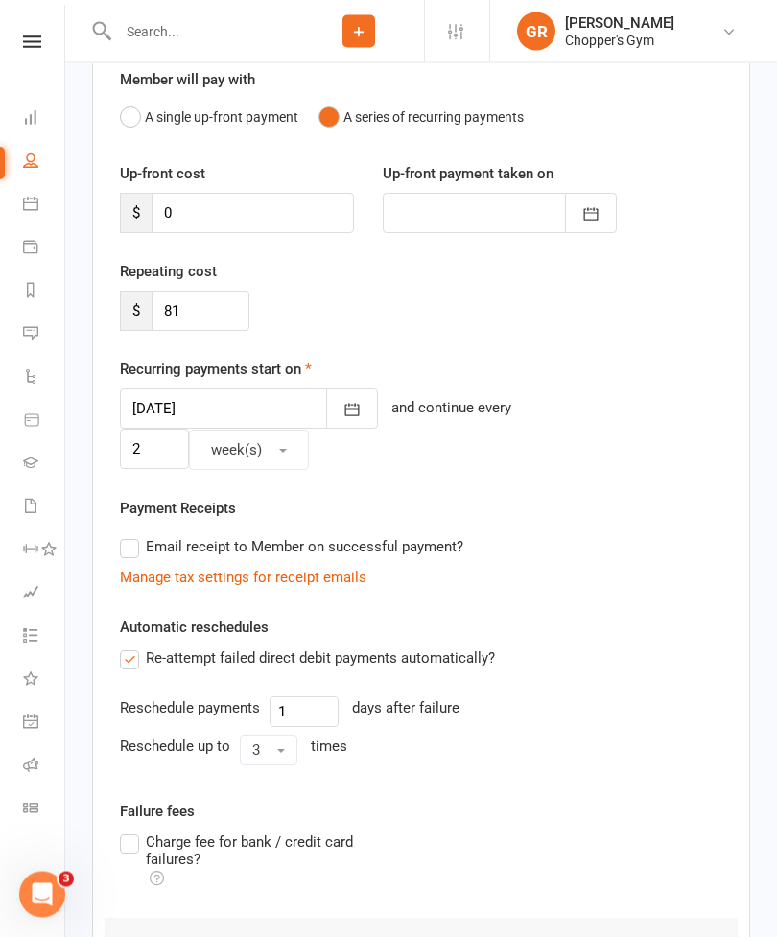
scroll to position [414, 0]
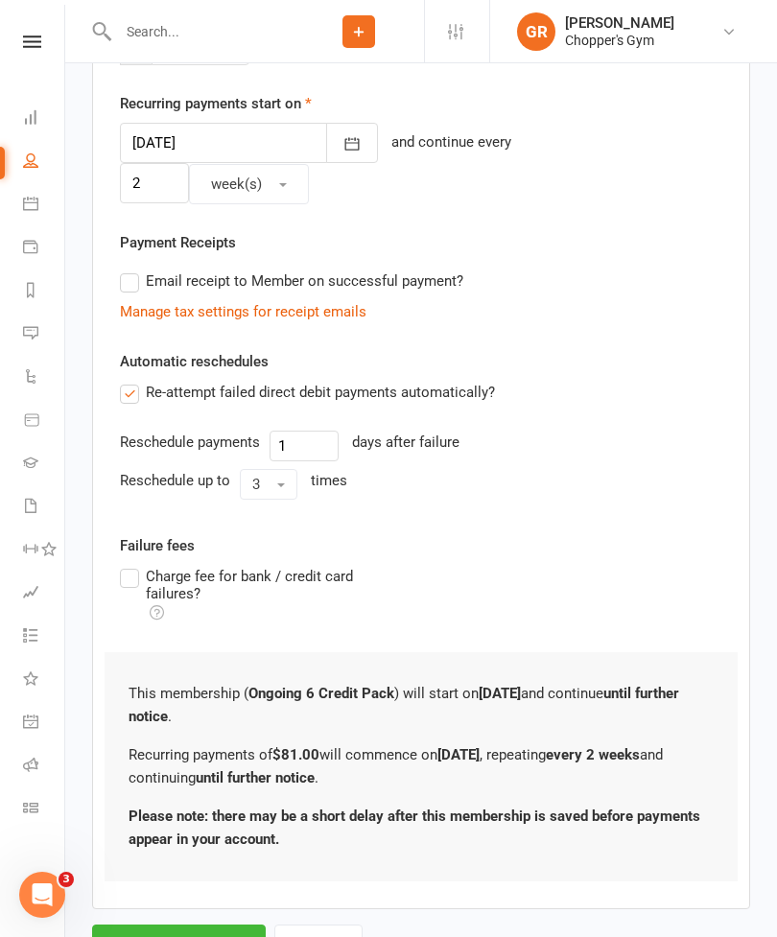
click at [211, 925] on button "Save Membership" at bounding box center [179, 945] width 174 height 40
